Goal: Information Seeking & Learning: Learn about a topic

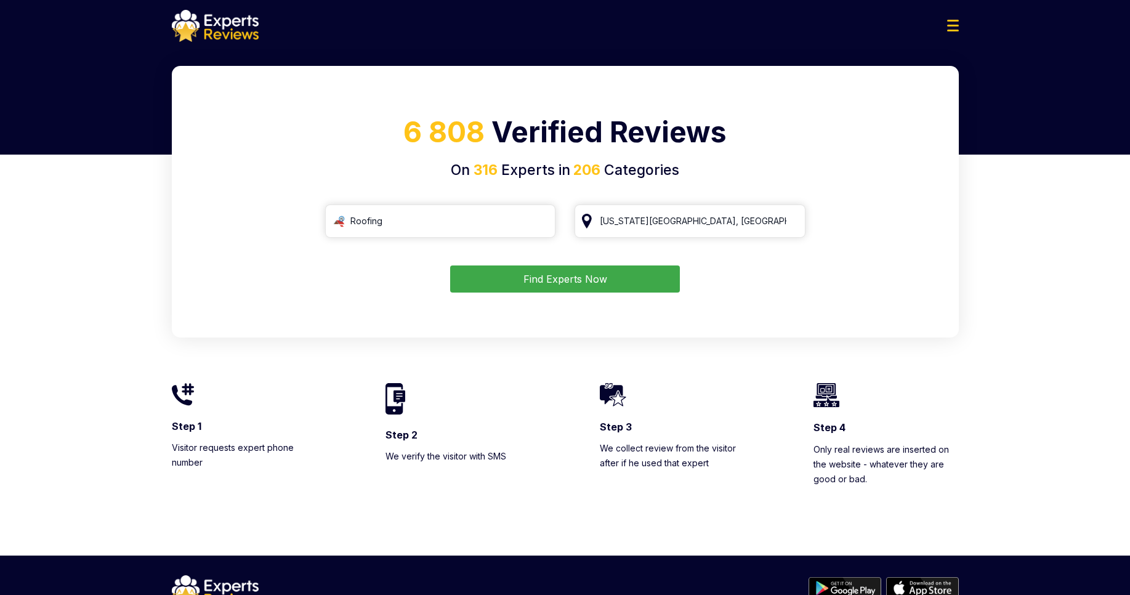
click at [946, 23] on div at bounding box center [565, 26] width 807 height 32
click at [948, 23] on img at bounding box center [953, 26] width 12 height 12
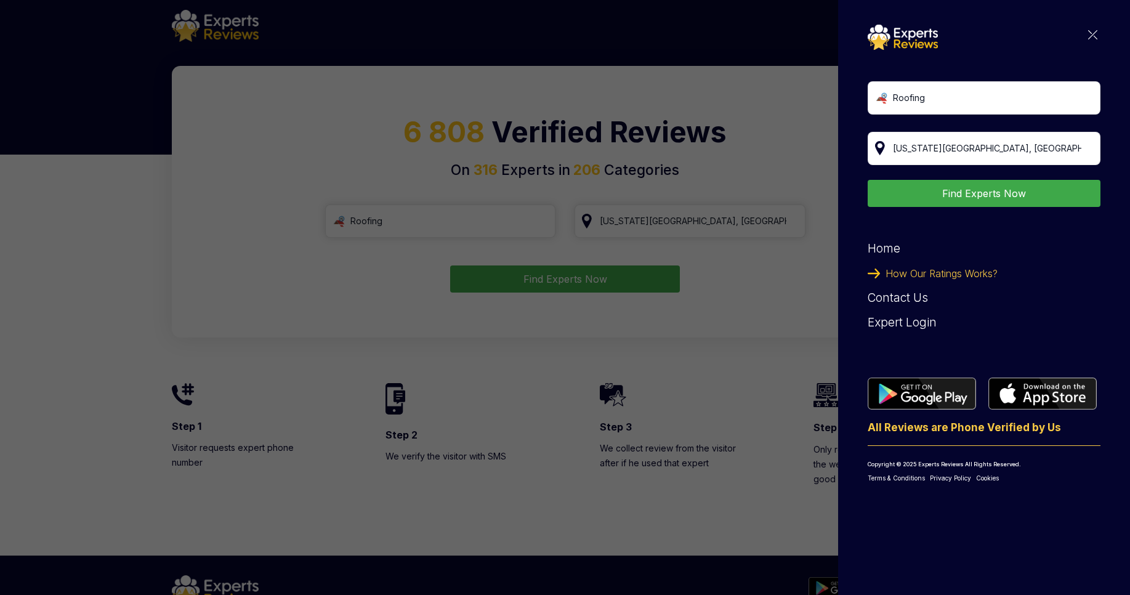
click at [1090, 34] on img at bounding box center [1092, 34] width 9 height 9
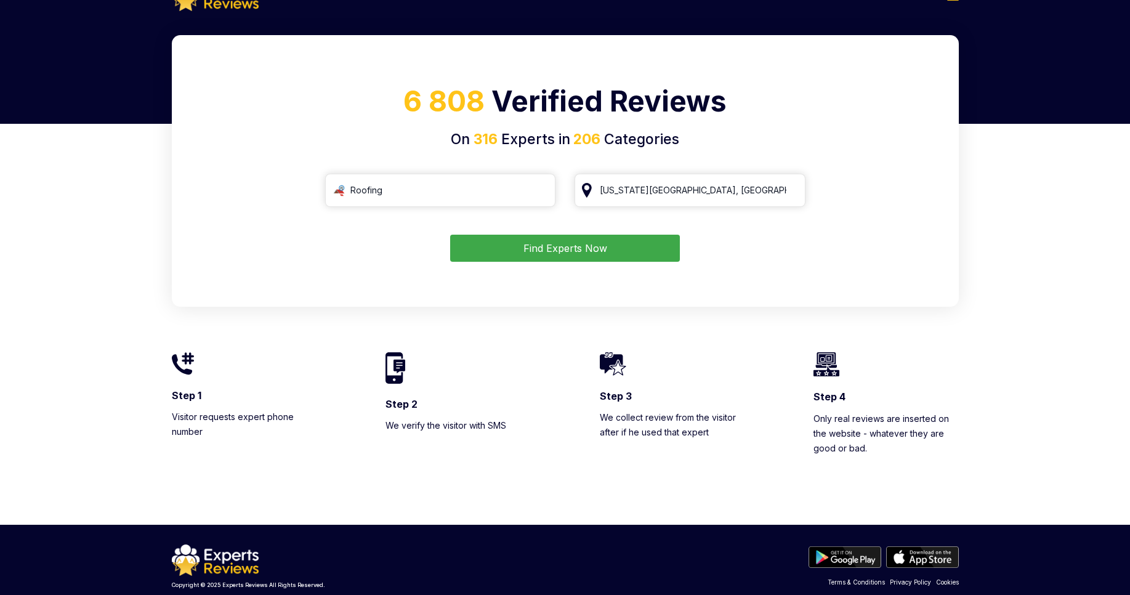
scroll to position [47, 0]
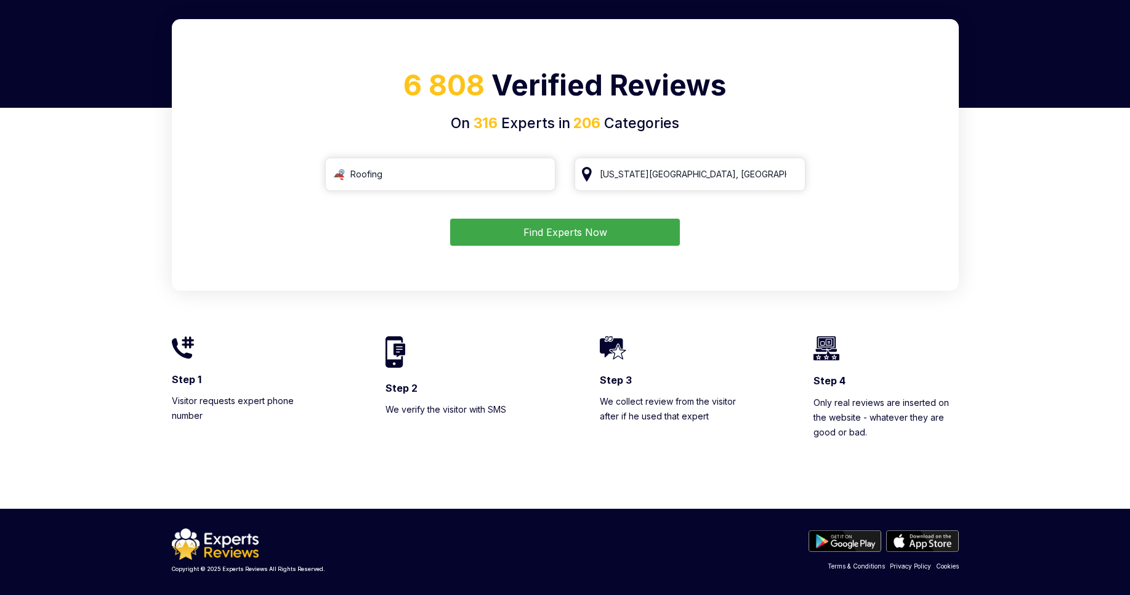
click at [916, 566] on link "Privacy Policy" at bounding box center [910, 566] width 41 height 9
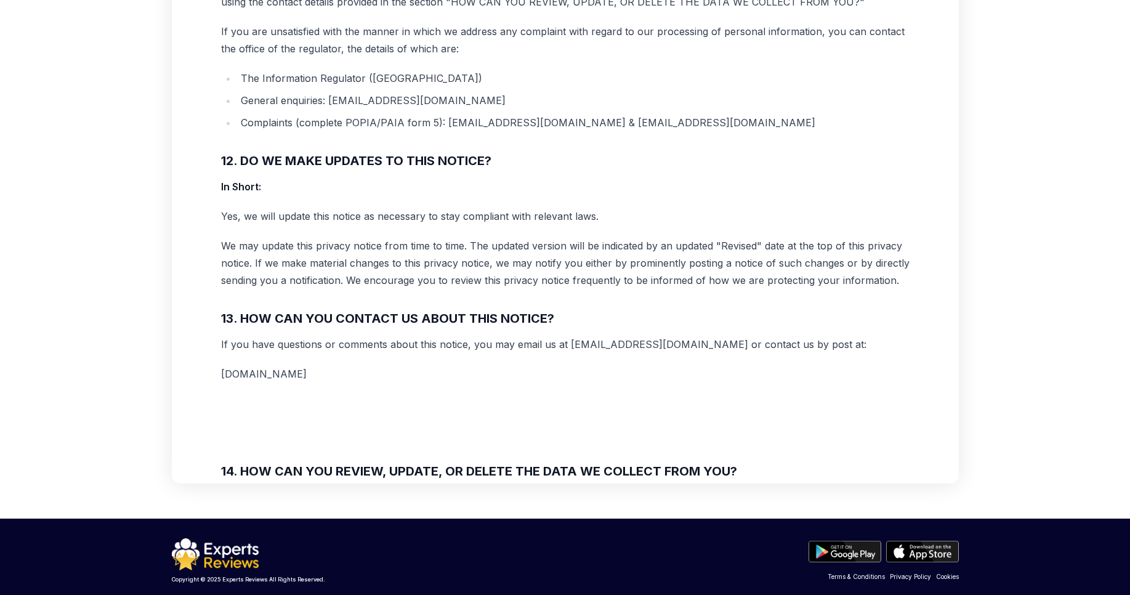
scroll to position [204, 0]
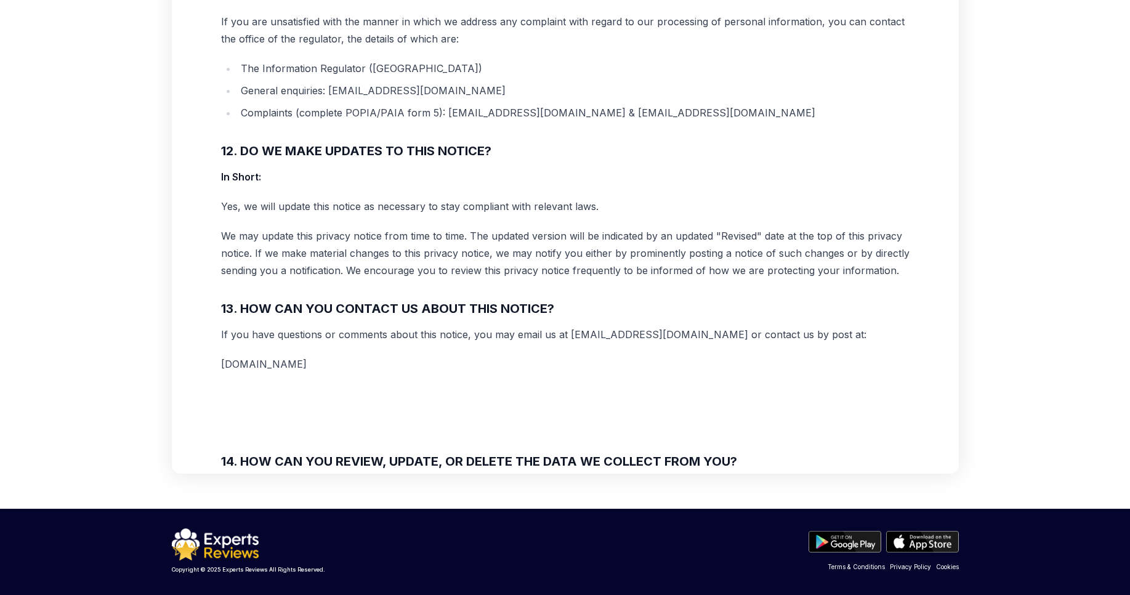
click at [868, 568] on link "Terms & Conditions" at bounding box center [856, 566] width 57 height 9
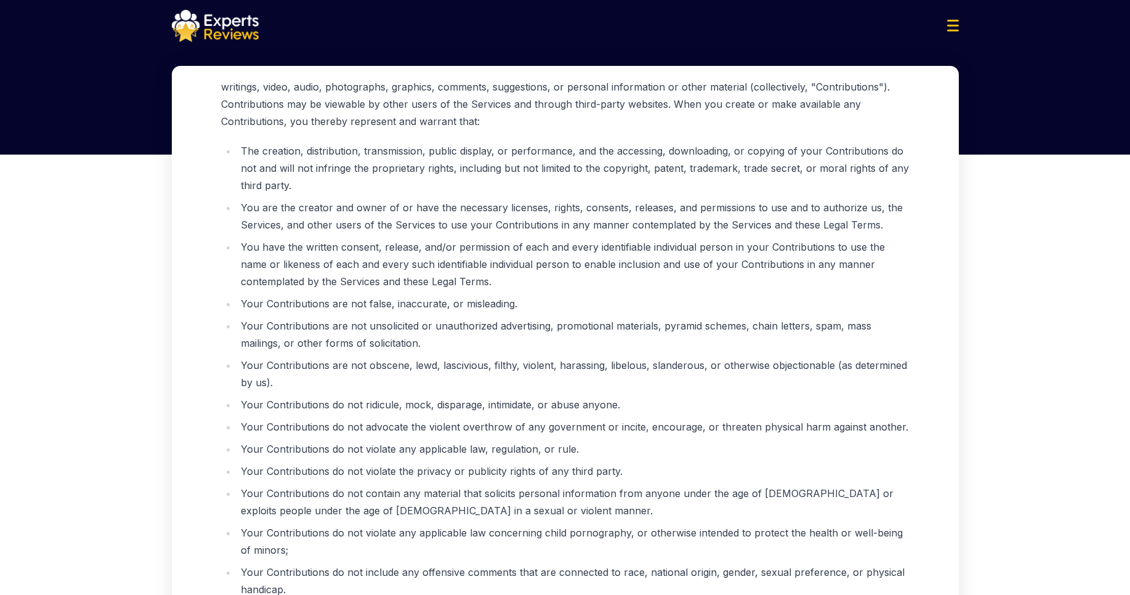
scroll to position [204, 0]
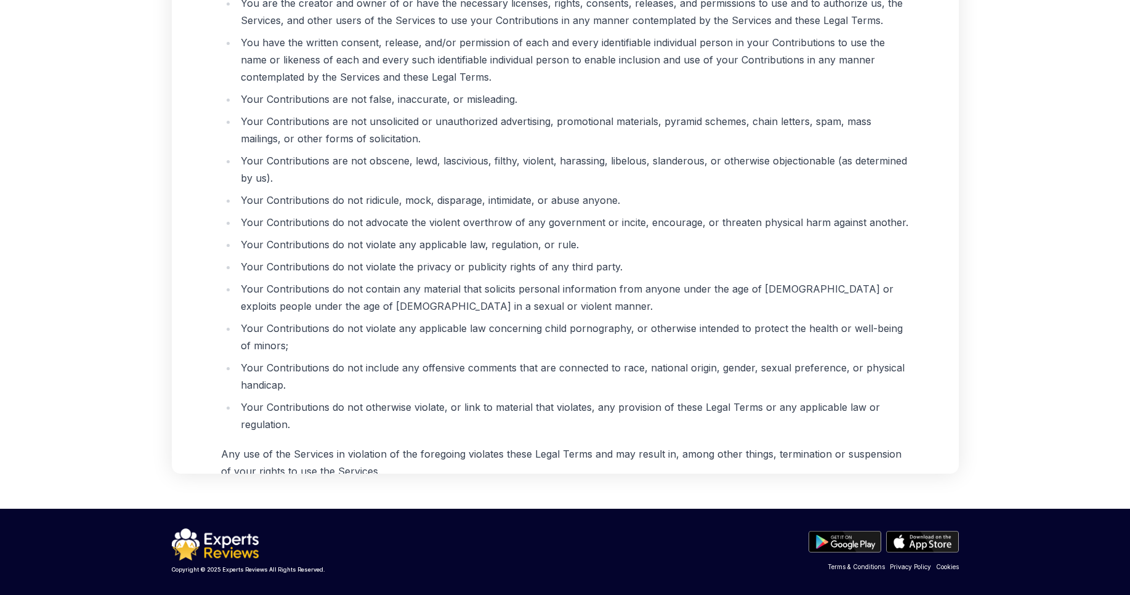
click at [944, 566] on link "Cookies" at bounding box center [947, 566] width 23 height 9
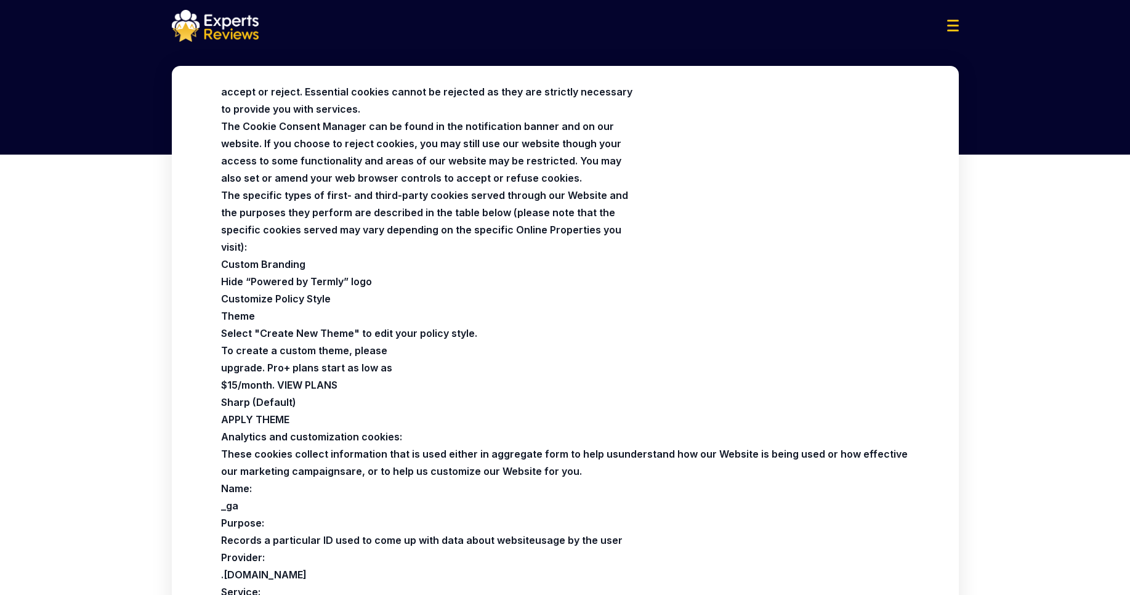
scroll to position [887, 0]
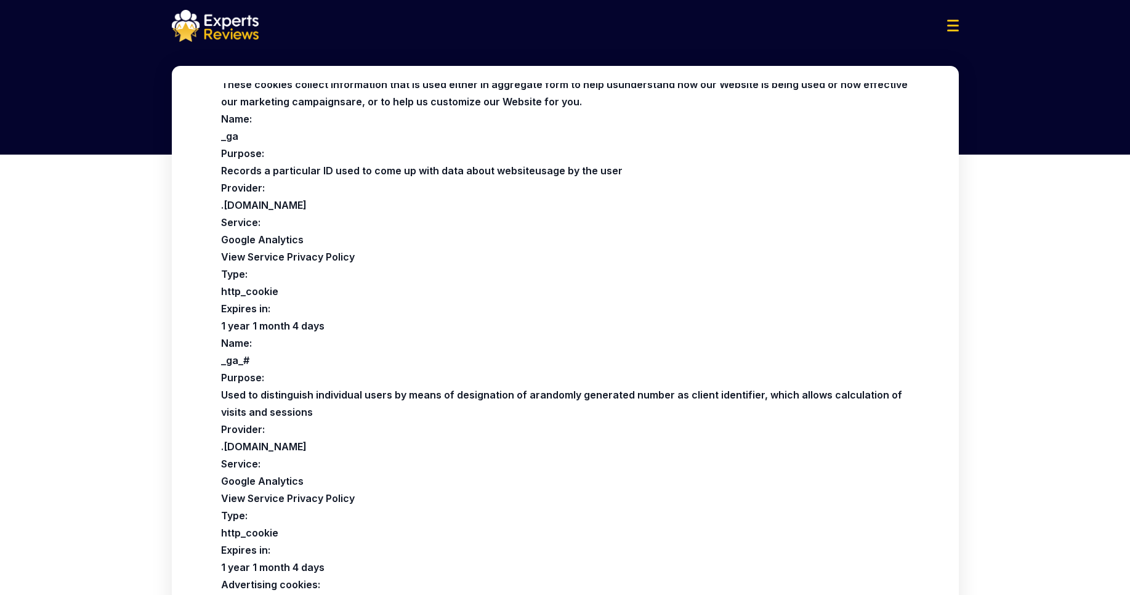
click at [216, 28] on img at bounding box center [215, 26] width 87 height 32
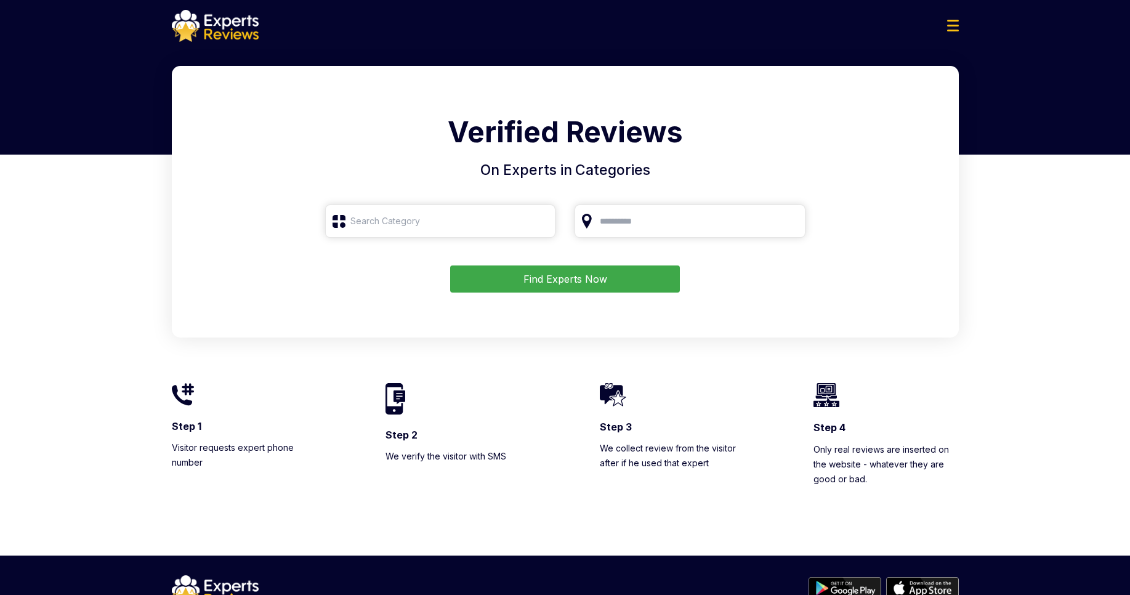
type input "Roofing"
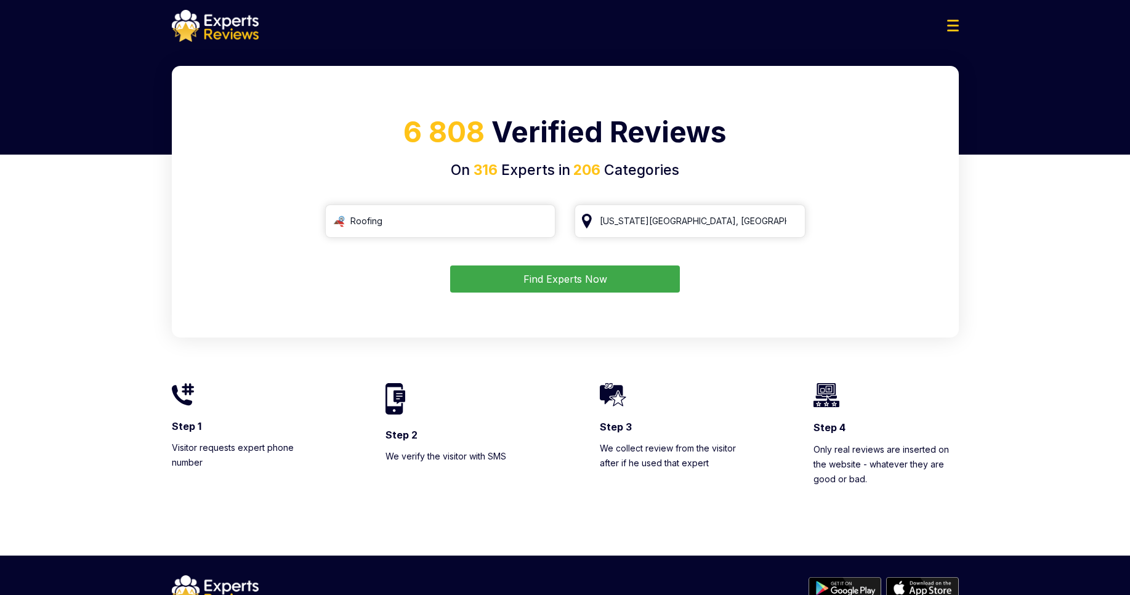
click at [343, 81] on div "6 808 Verified Reviews On 316 Experts in 206 Categories Roofing [US_STATE][GEOG…" at bounding box center [565, 202] width 787 height 272
